Goal: Information Seeking & Learning: Learn about a topic

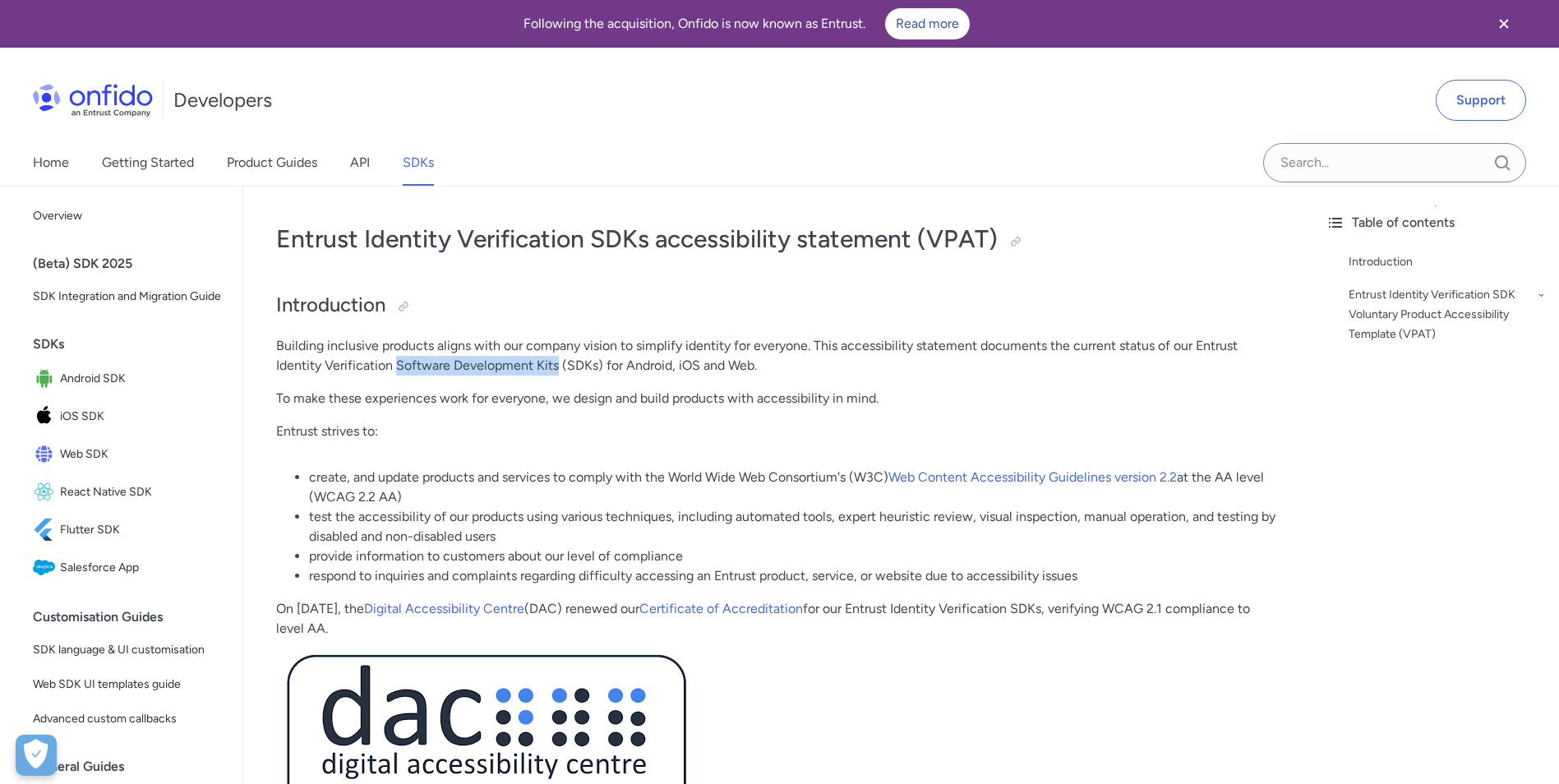
drag, startPoint x: 399, startPoint y: 369, endPoint x: 558, endPoint y: 373, distance: 159.1
click at [558, 373] on p "Building inclusive products aligns with our company vision to simplify identity…" at bounding box center [778, 355] width 1004 height 40
copy p "Software Development Kits"
click at [863, 358] on p "Building inclusive products aligns with our company vision to simplify identity…" at bounding box center [778, 355] width 1004 height 40
click at [1042, 479] on link "Web Content Accessibility Guidelines version 2.2" at bounding box center [1033, 477] width 289 height 16
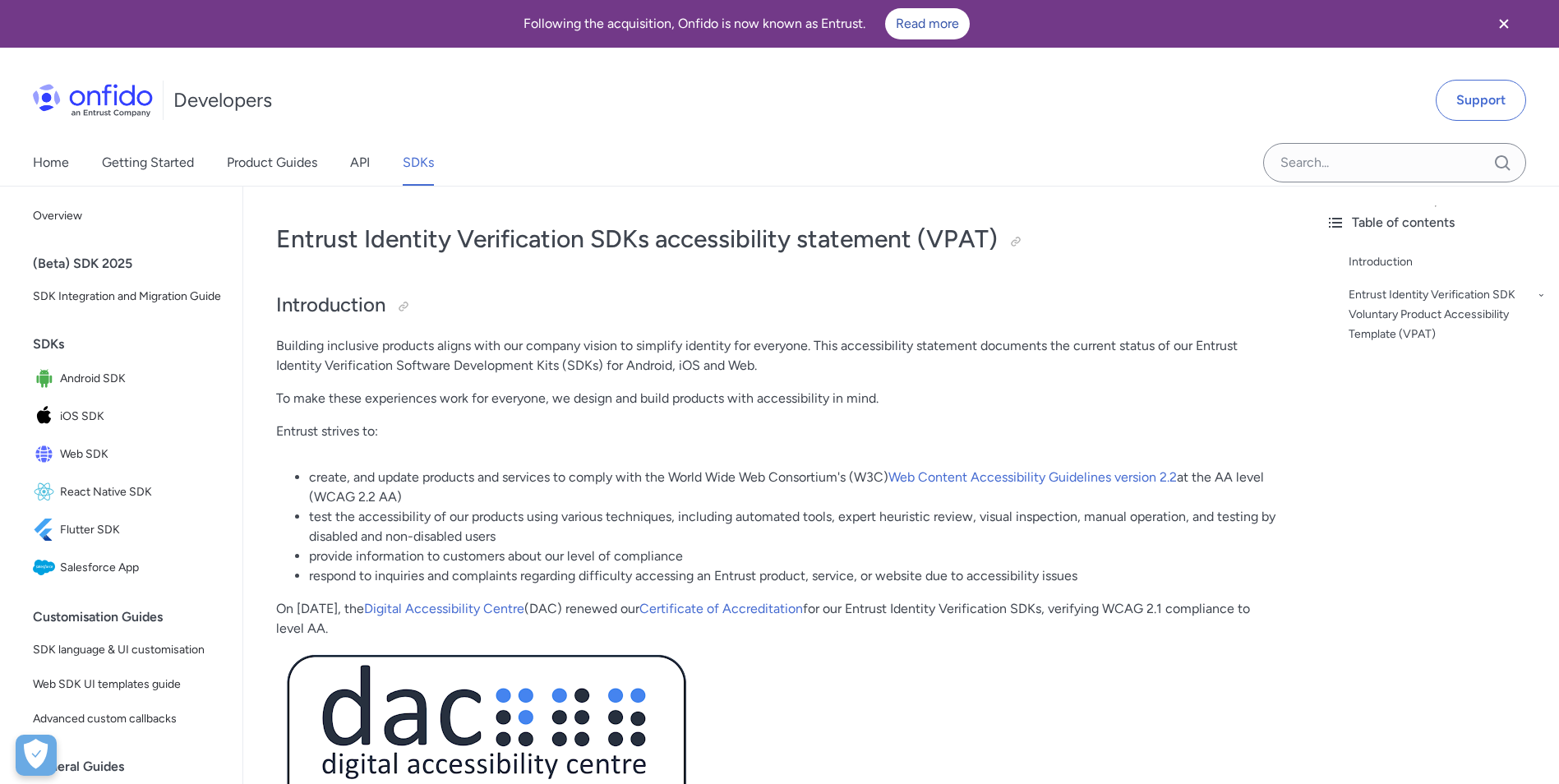
click at [312, 516] on li "test the accessibility of our products using various techniques, including auto…" at bounding box center [794, 527] width 970 height 40
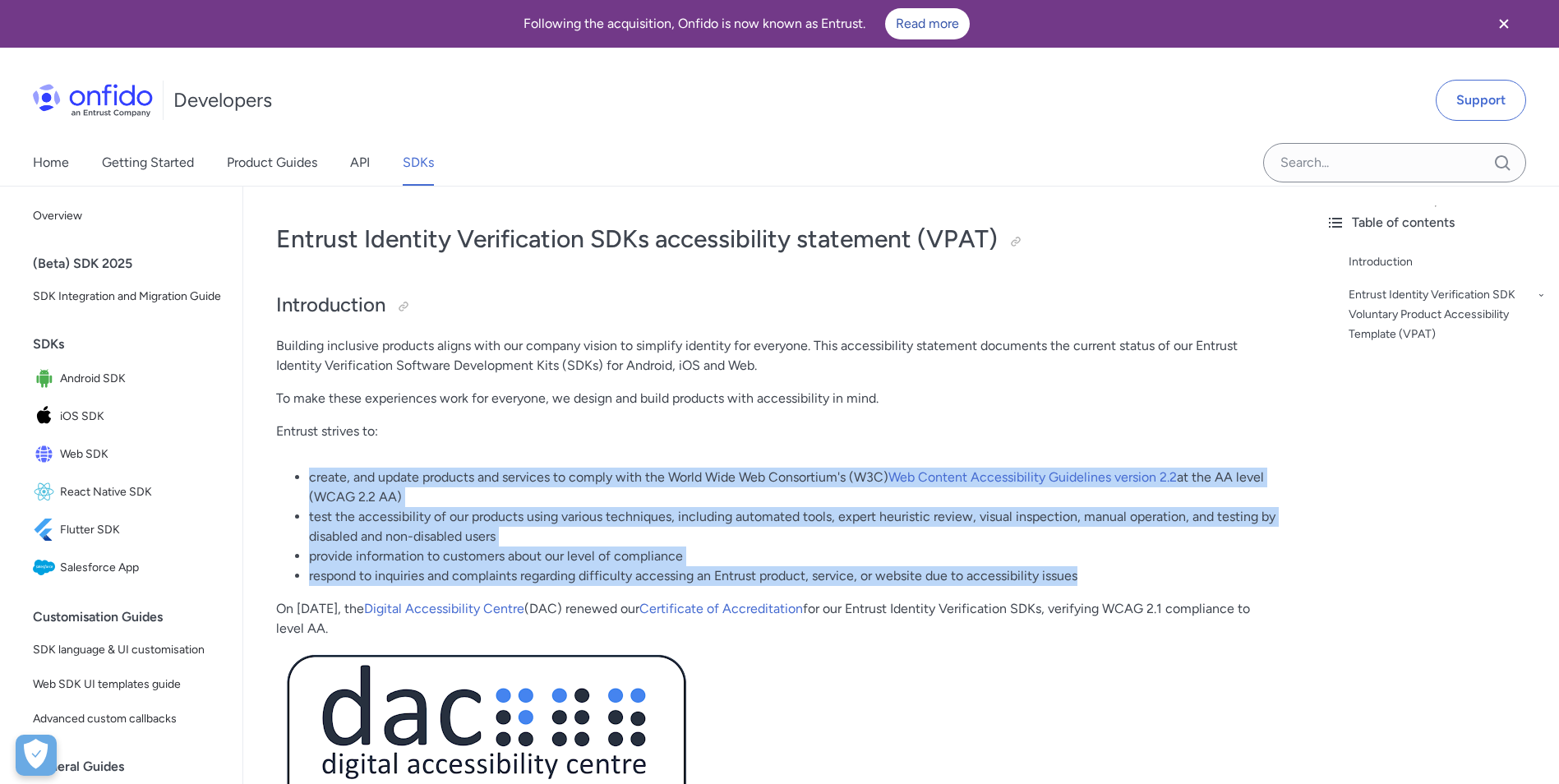
drag, startPoint x: 312, startPoint y: 479, endPoint x: 1079, endPoint y: 581, distance: 773.8
click at [1079, 581] on ul "create, and update products and services to comply with the World Wide Web Cons…" at bounding box center [778, 527] width 1004 height 118
copy ul "create, and update products and services to comply with the World Wide Web Cons…"
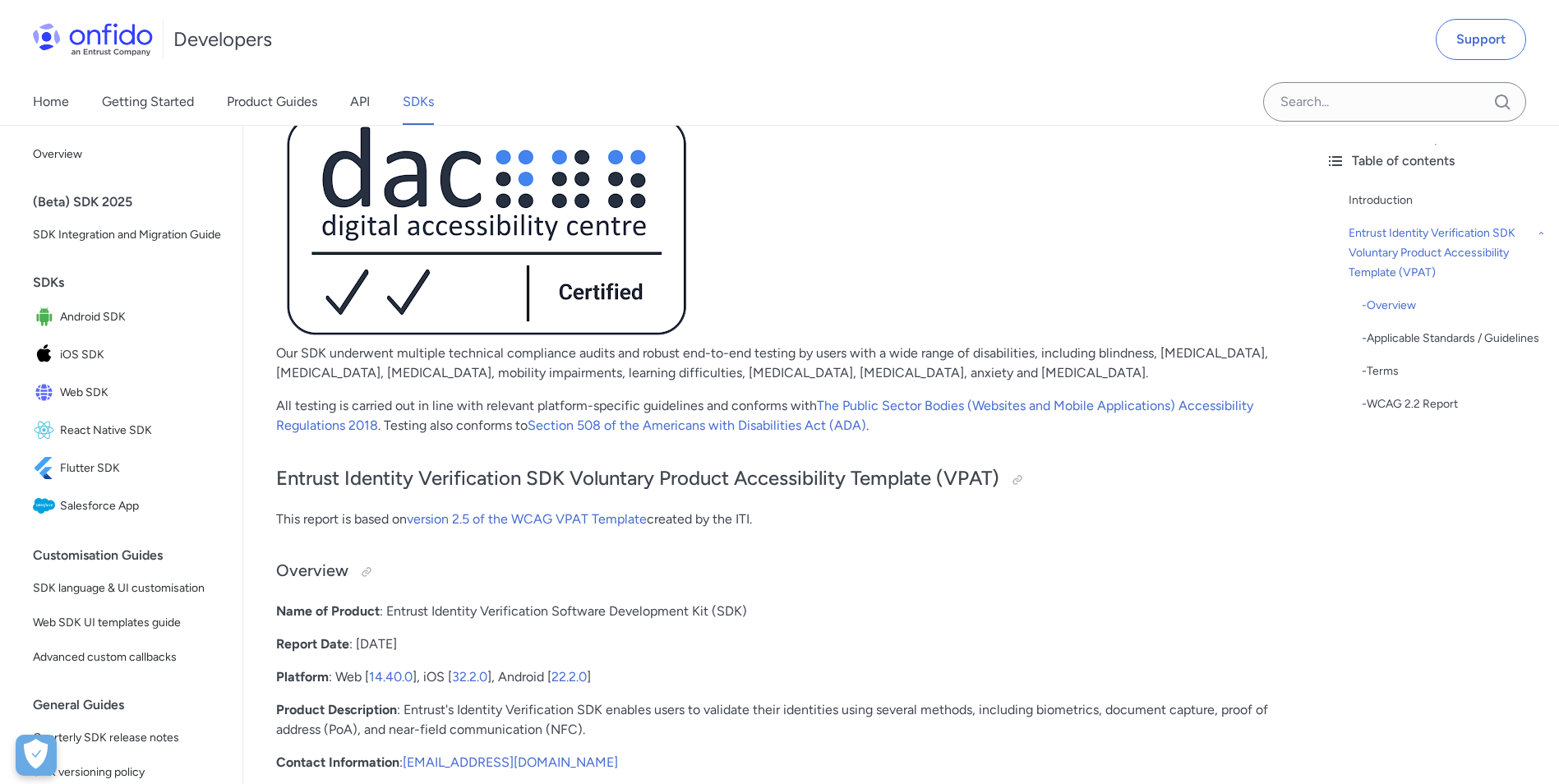
scroll to position [466, 0]
